Goal: Navigation & Orientation: Find specific page/section

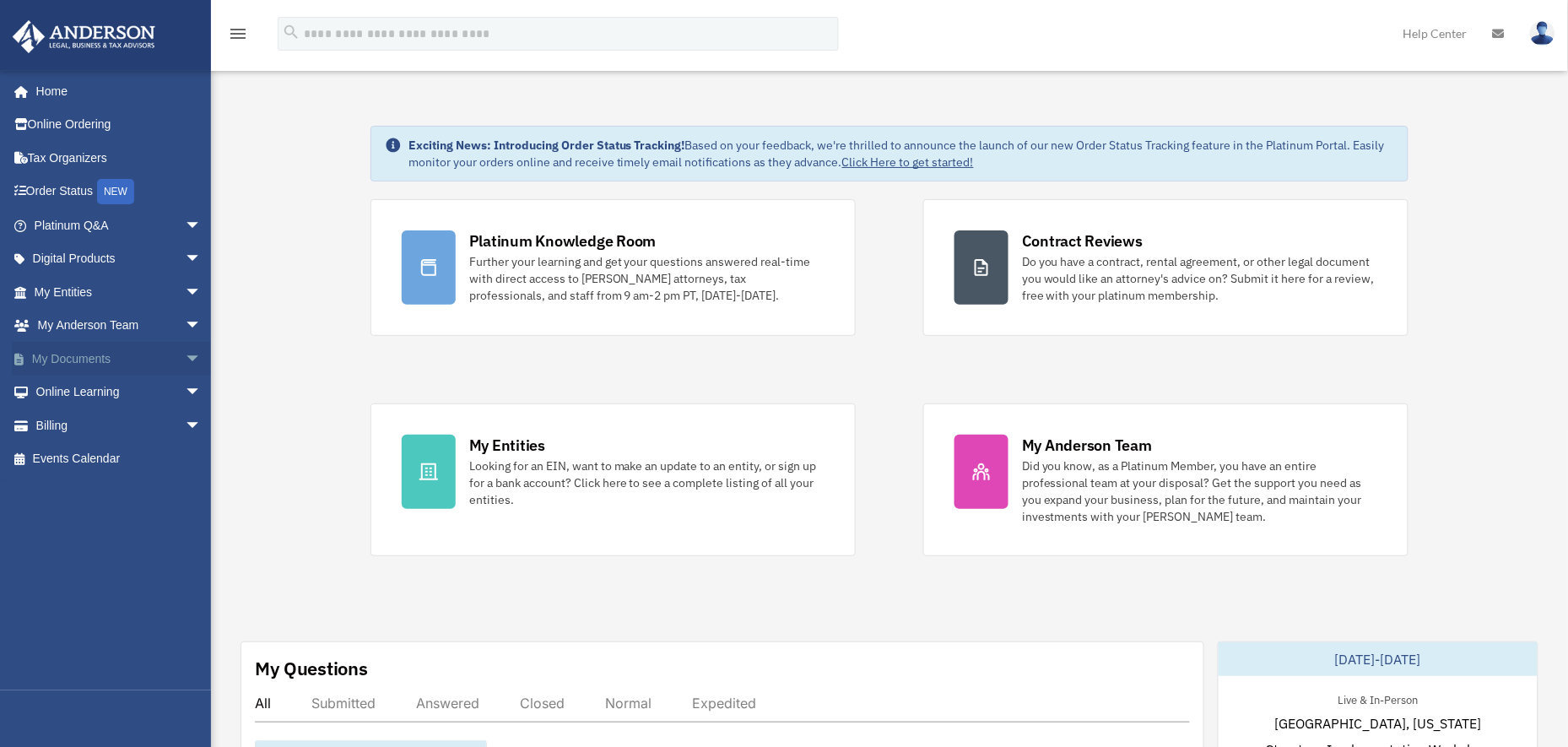
click at [185, 363] on span "arrow_drop_down" at bounding box center [202, 359] width 34 height 34
click at [65, 398] on link "Box" at bounding box center [125, 392] width 203 height 34
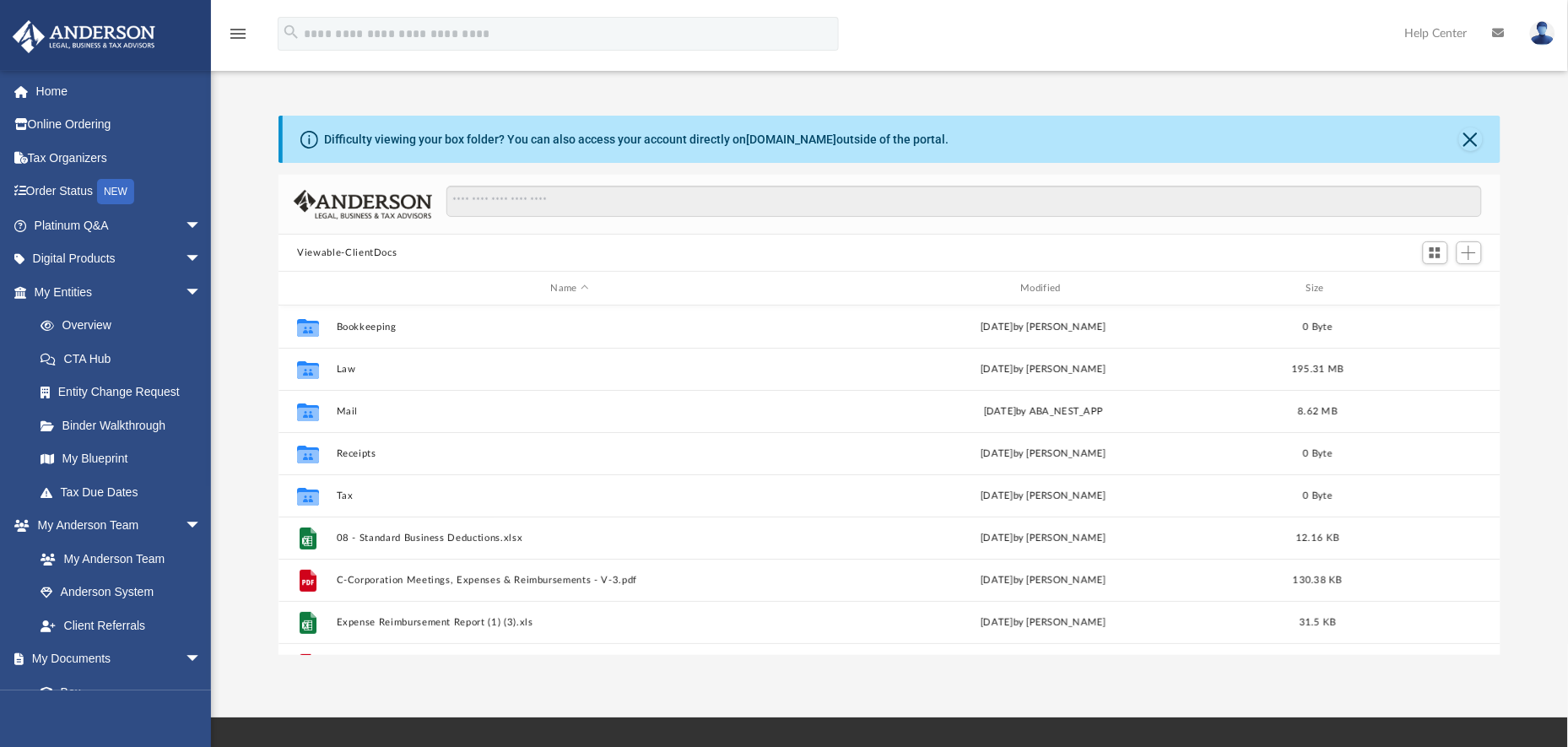
scroll to position [367, 1207]
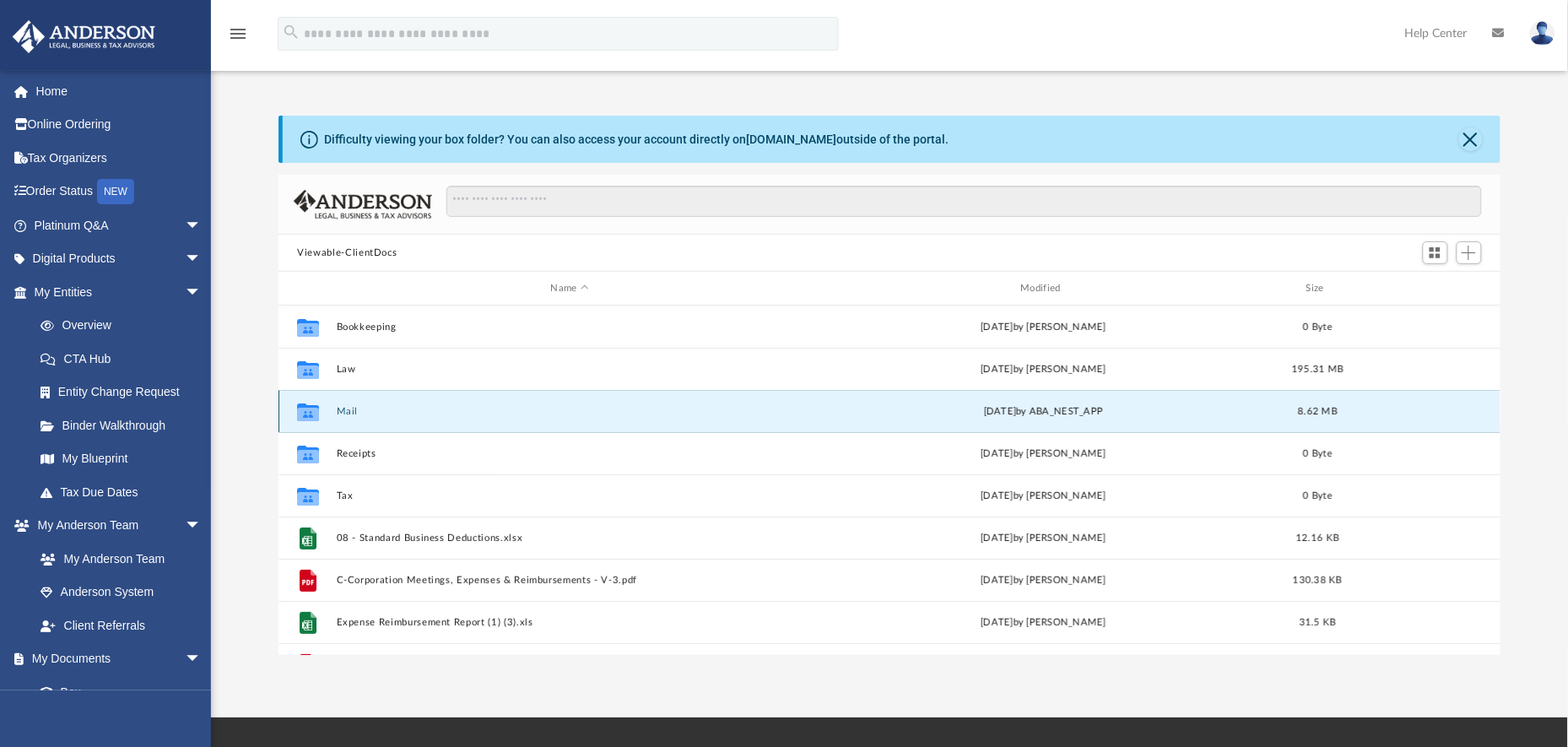
click at [347, 413] on button "Mail" at bounding box center [570, 411] width 467 height 11
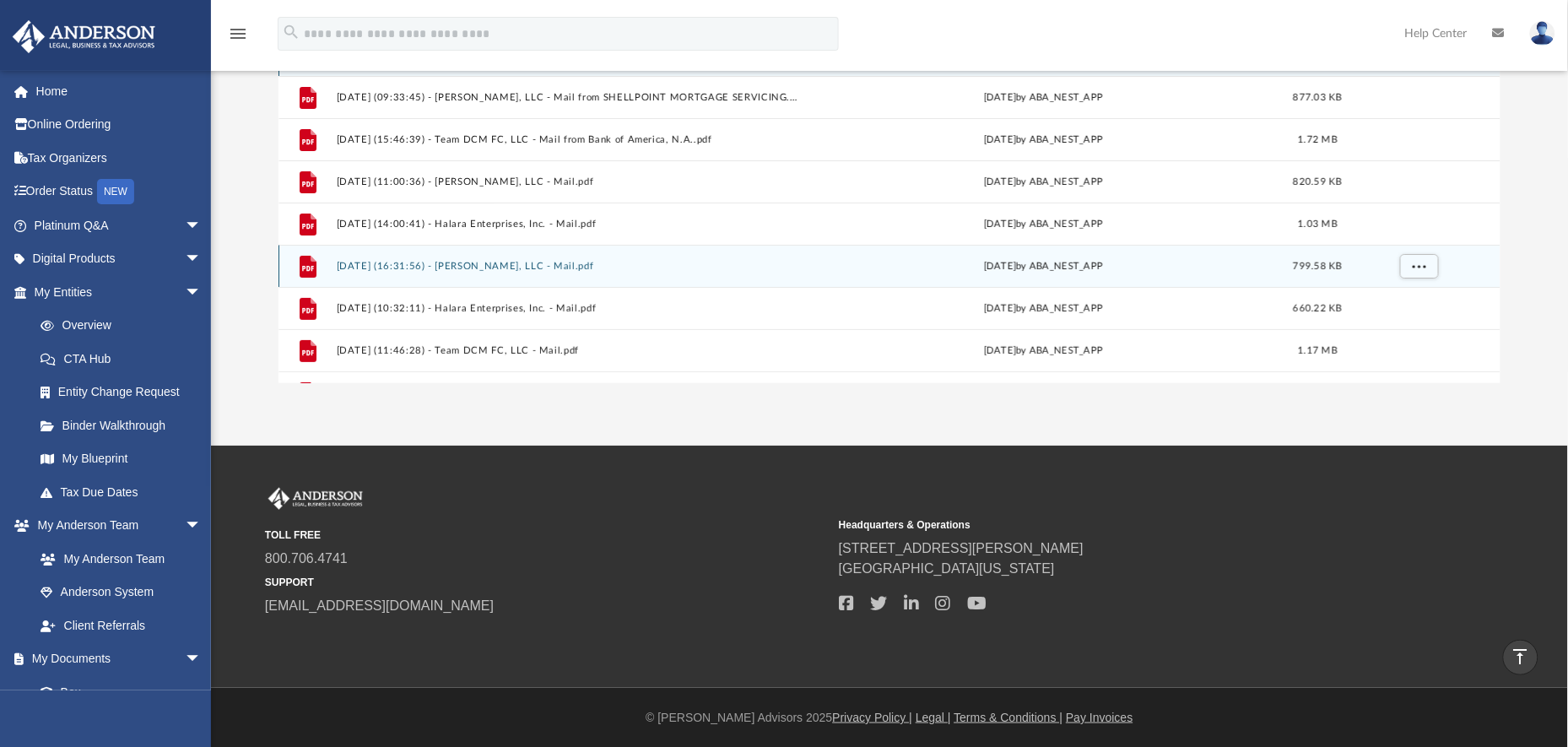
scroll to position [0, 0]
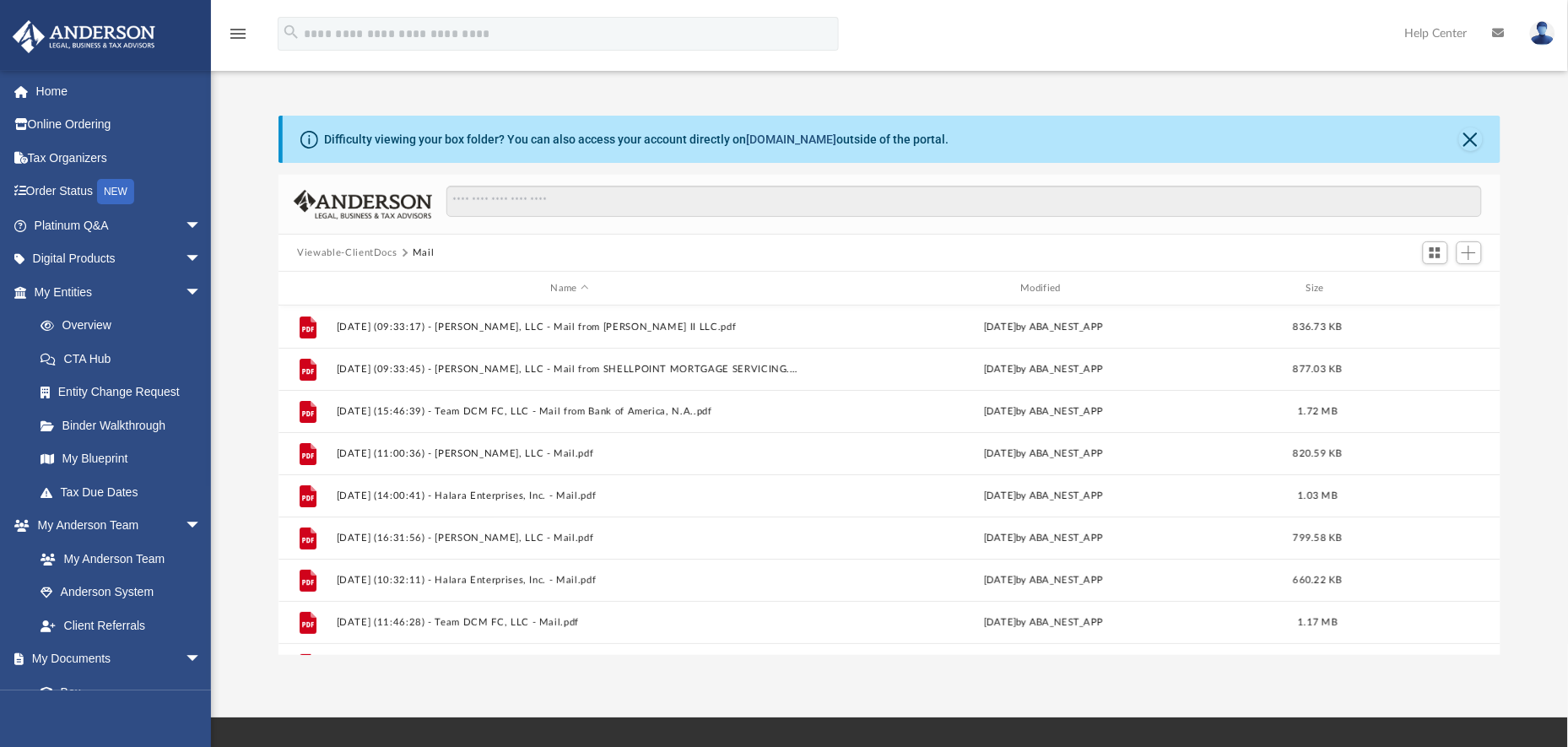
click at [792, 141] on link "box.com" at bounding box center [791, 139] width 90 height 14
